Goal: Task Accomplishment & Management: Use online tool/utility

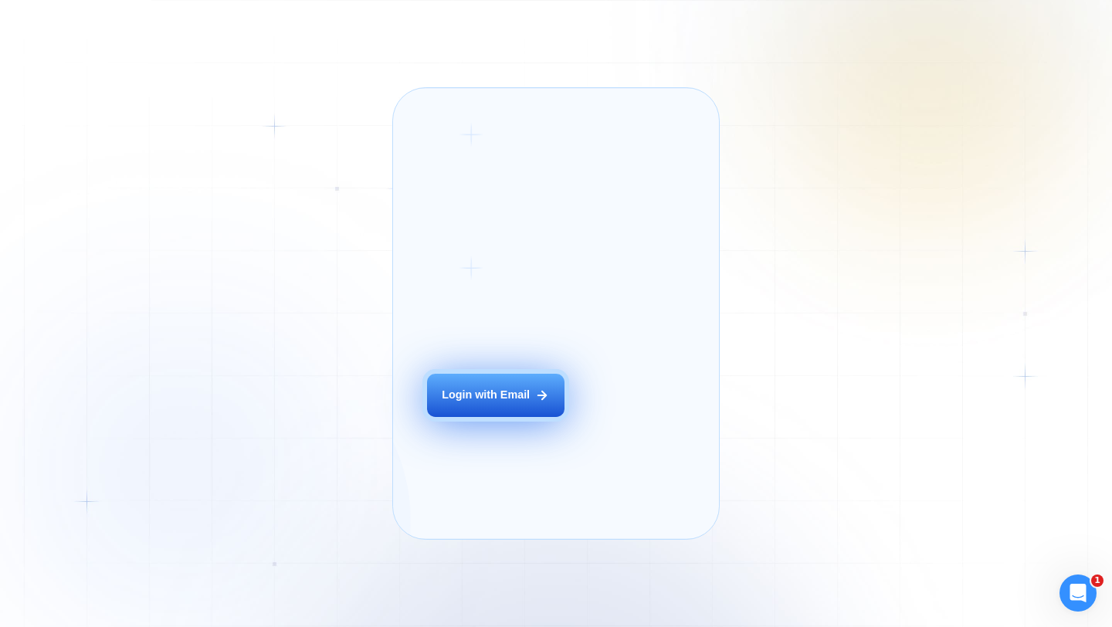
click at [496, 417] on button "Login with Email" at bounding box center [495, 395] width 137 height 43
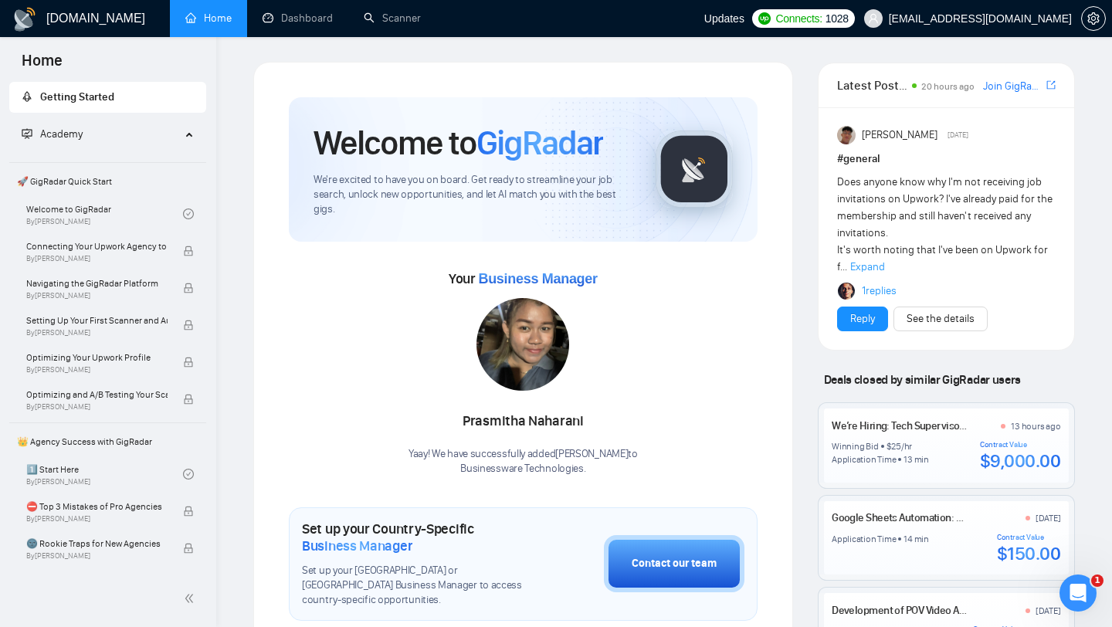
click at [1079, 590] on icon "Открыть службу сообщений Intercom" at bounding box center [1077, 593] width 11 height 12
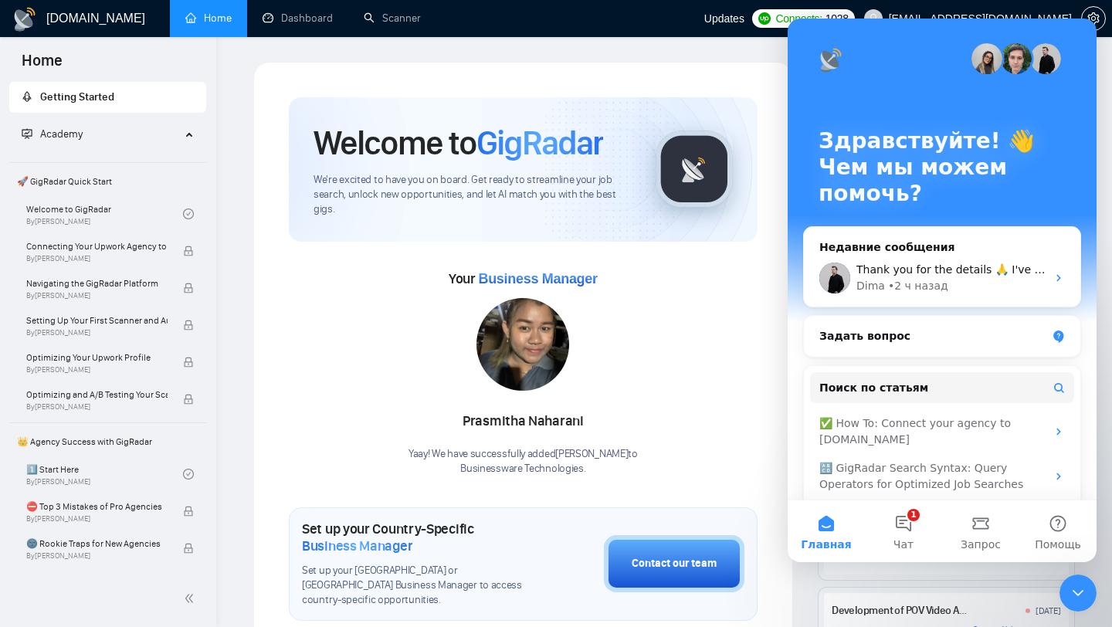
click at [1069, 590] on icon "Закрыть службу сообщений Intercom" at bounding box center [1078, 593] width 19 height 19
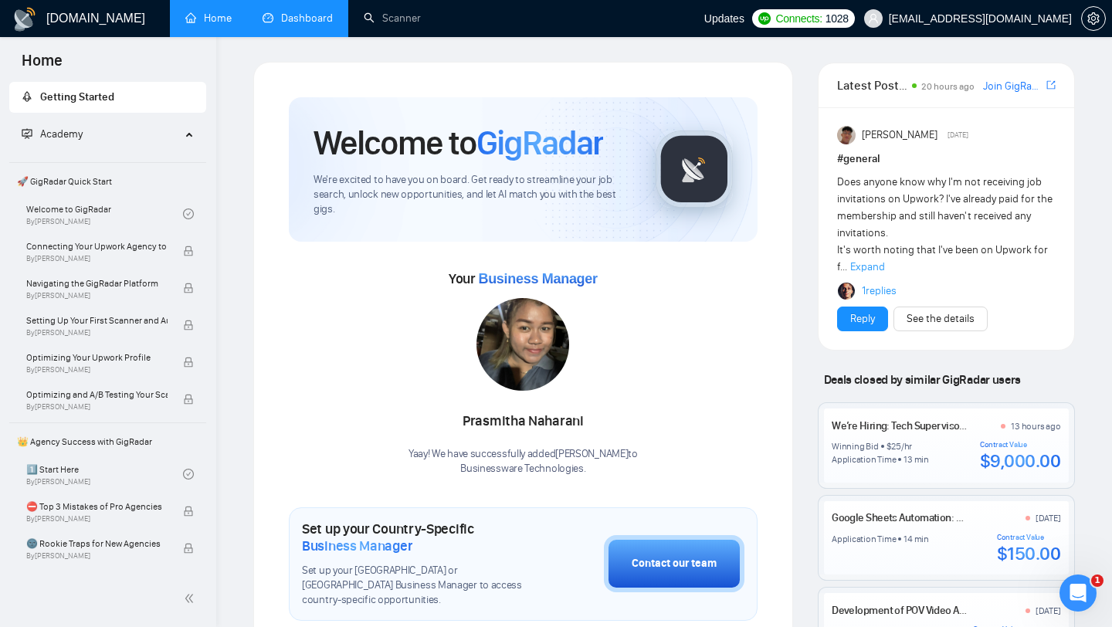
click at [314, 16] on link "Dashboard" at bounding box center [298, 18] width 70 height 13
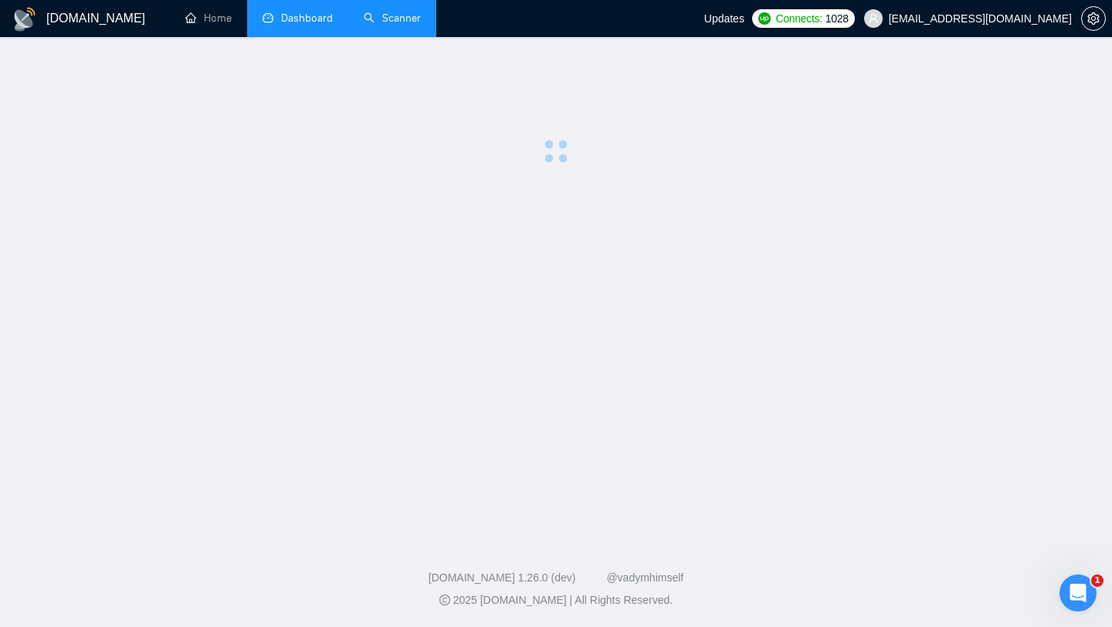
click at [405, 18] on link "Scanner" at bounding box center [392, 18] width 57 height 13
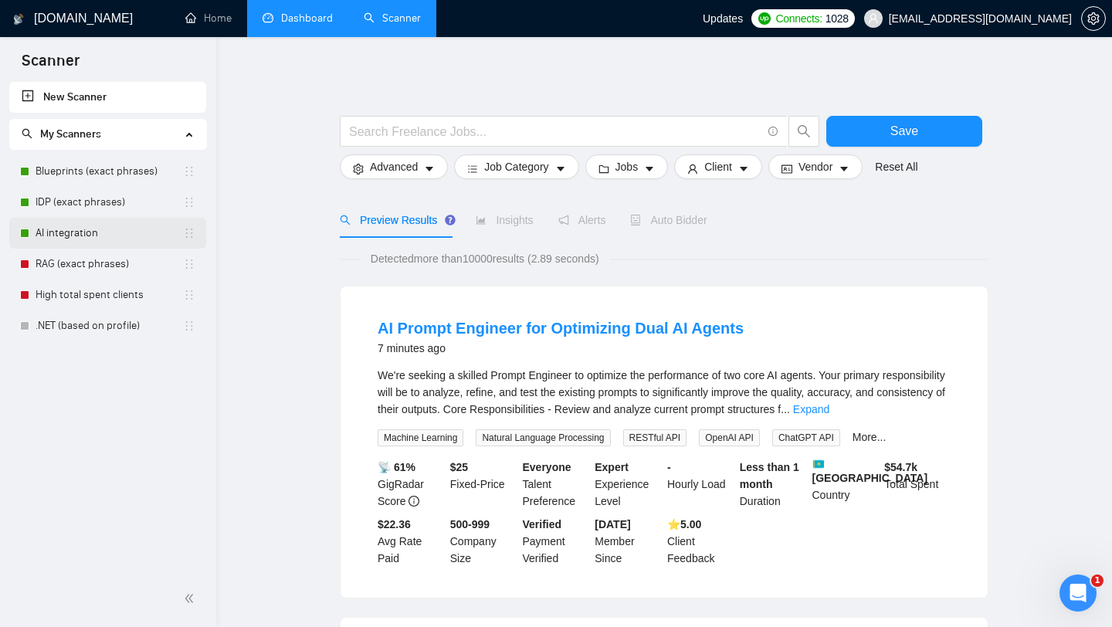
click at [84, 234] on link "AI integration" at bounding box center [109, 233] width 147 height 31
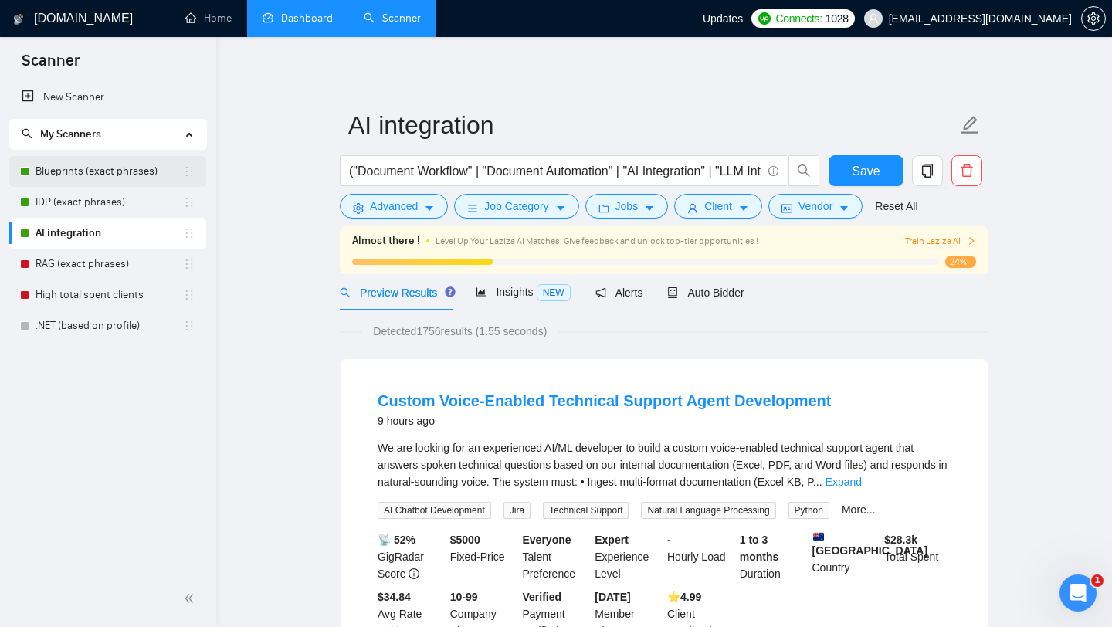
click at [100, 167] on link "Blueprints (exact phrases)" at bounding box center [109, 171] width 147 height 31
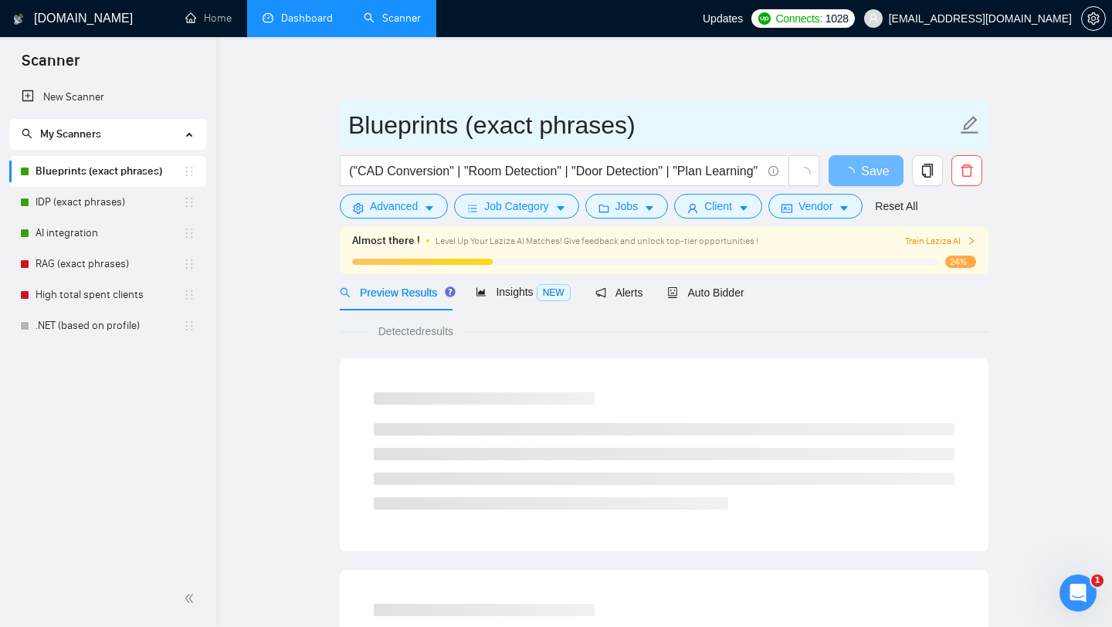
drag, startPoint x: 351, startPoint y: 127, endPoint x: 682, endPoint y: 127, distance: 331.2
click at [682, 127] on input "Blueprints (exact phrases)" at bounding box center [652, 125] width 608 height 39
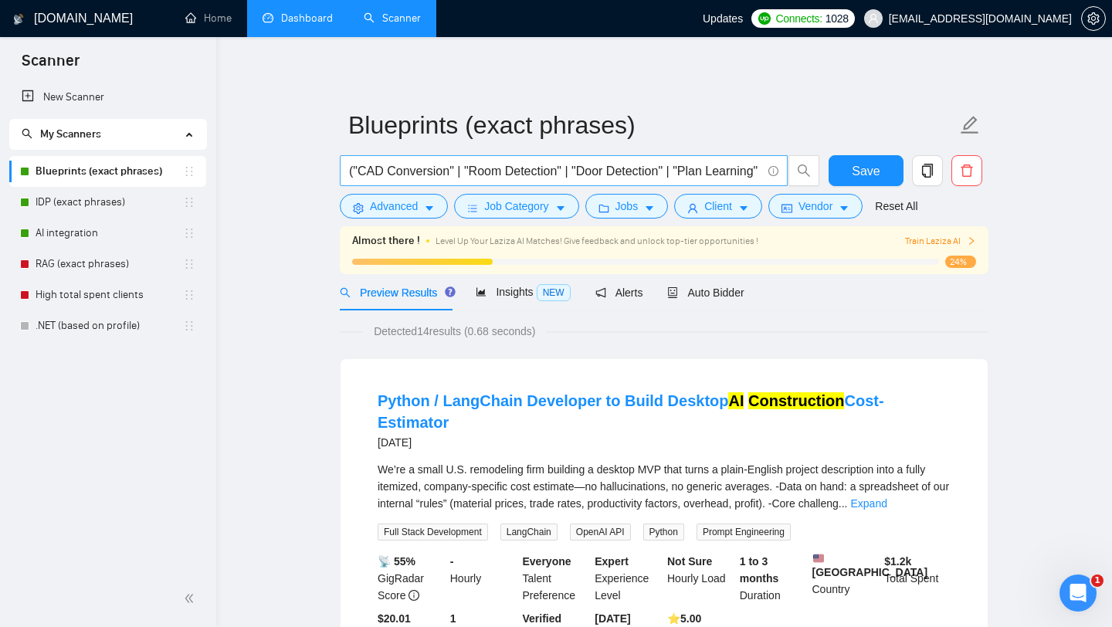
click at [400, 174] on input "("CAD Conversion" | "Room Detection" | "Door Detection" | "Plan Learning" | "Pl…" at bounding box center [555, 170] width 412 height 19
click at [97, 205] on link "IDP (exact phrases)" at bounding box center [109, 202] width 147 height 31
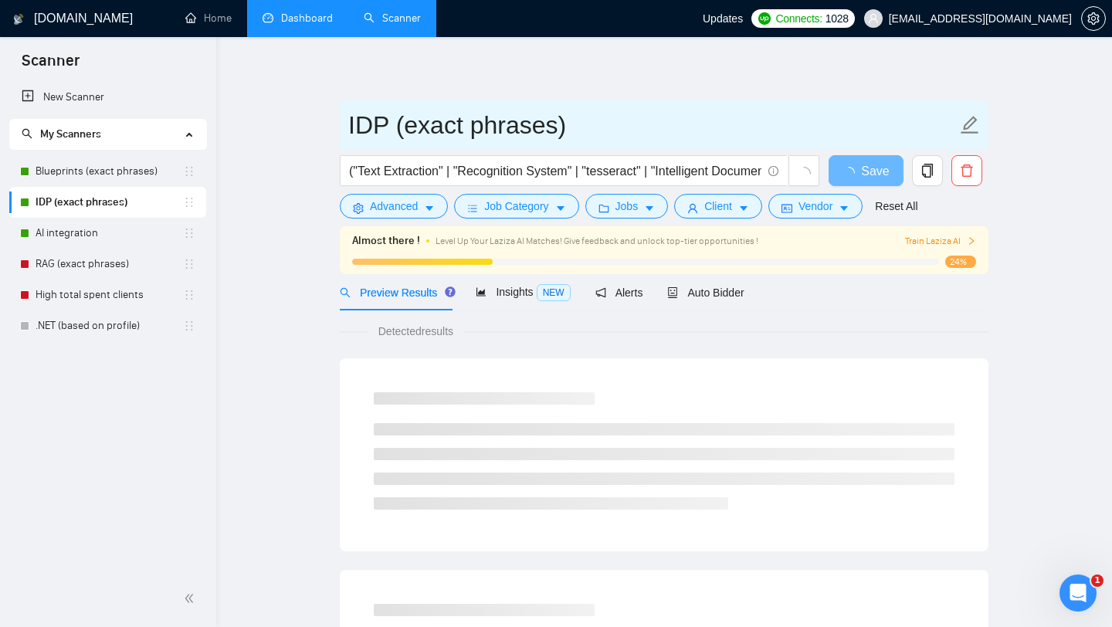
drag, startPoint x: 346, startPoint y: 124, endPoint x: 561, endPoint y: 128, distance: 215.5
click at [561, 128] on span "IDP (exact phrases)" at bounding box center [664, 124] width 649 height 49
drag, startPoint x: 561, startPoint y: 127, endPoint x: 299, endPoint y: 125, distance: 262.5
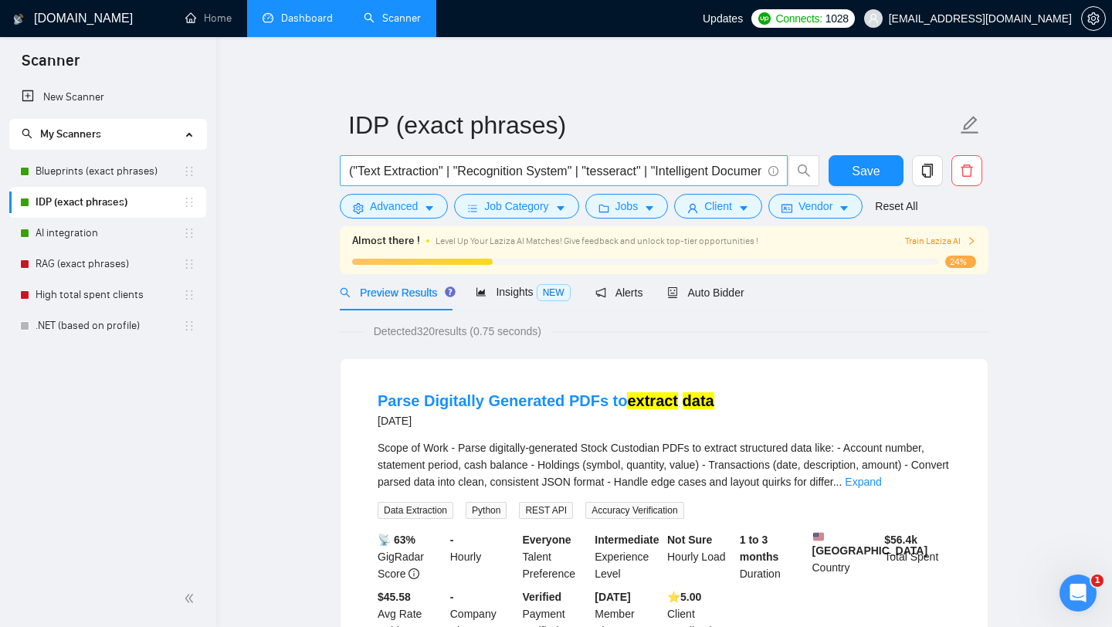
click at [372, 168] on input "("Text Extraction" | "Recognition System" | "tesseract" | "Intelligent Document…" at bounding box center [555, 170] width 412 height 19
click at [77, 230] on link "AI integration" at bounding box center [109, 233] width 147 height 31
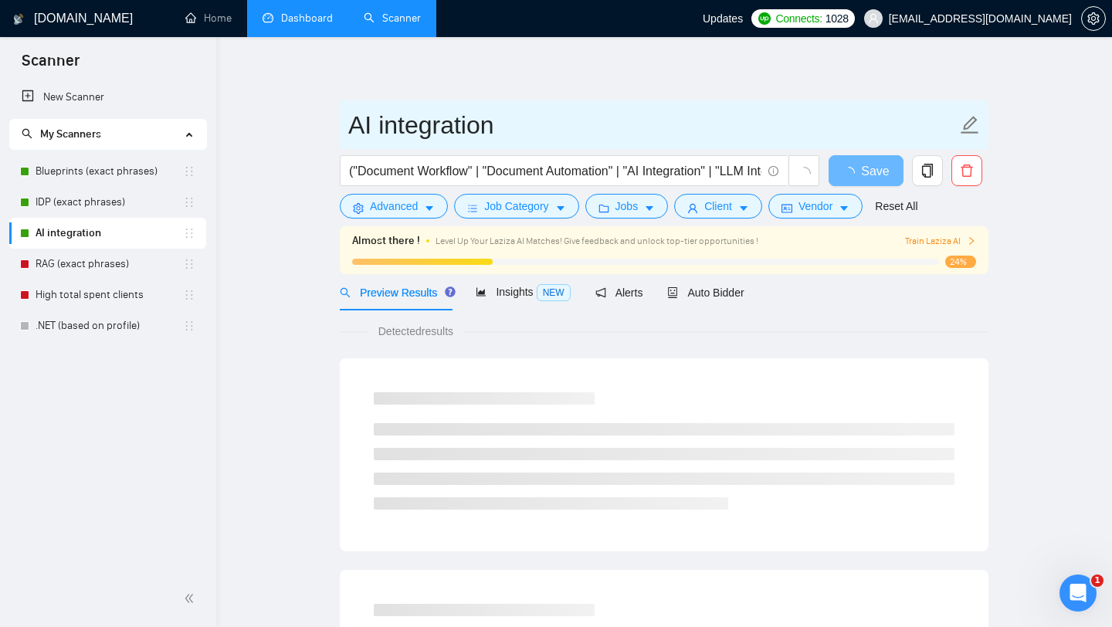
drag, startPoint x: 349, startPoint y: 127, endPoint x: 510, endPoint y: 127, distance: 161.4
click at [510, 127] on input "AI integration" at bounding box center [652, 125] width 608 height 39
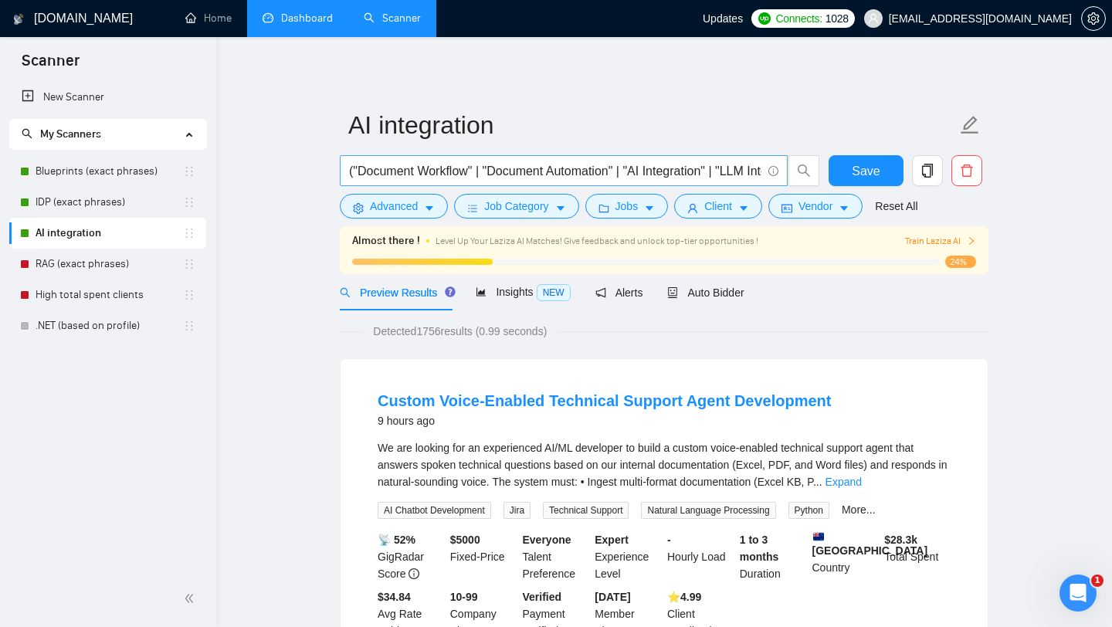
click at [388, 172] on input "("Document Workflow" | "Document Automation" | "AI Integration" | "LLM Integrat…" at bounding box center [555, 170] width 412 height 19
